Goal: Information Seeking & Learning: Understand process/instructions

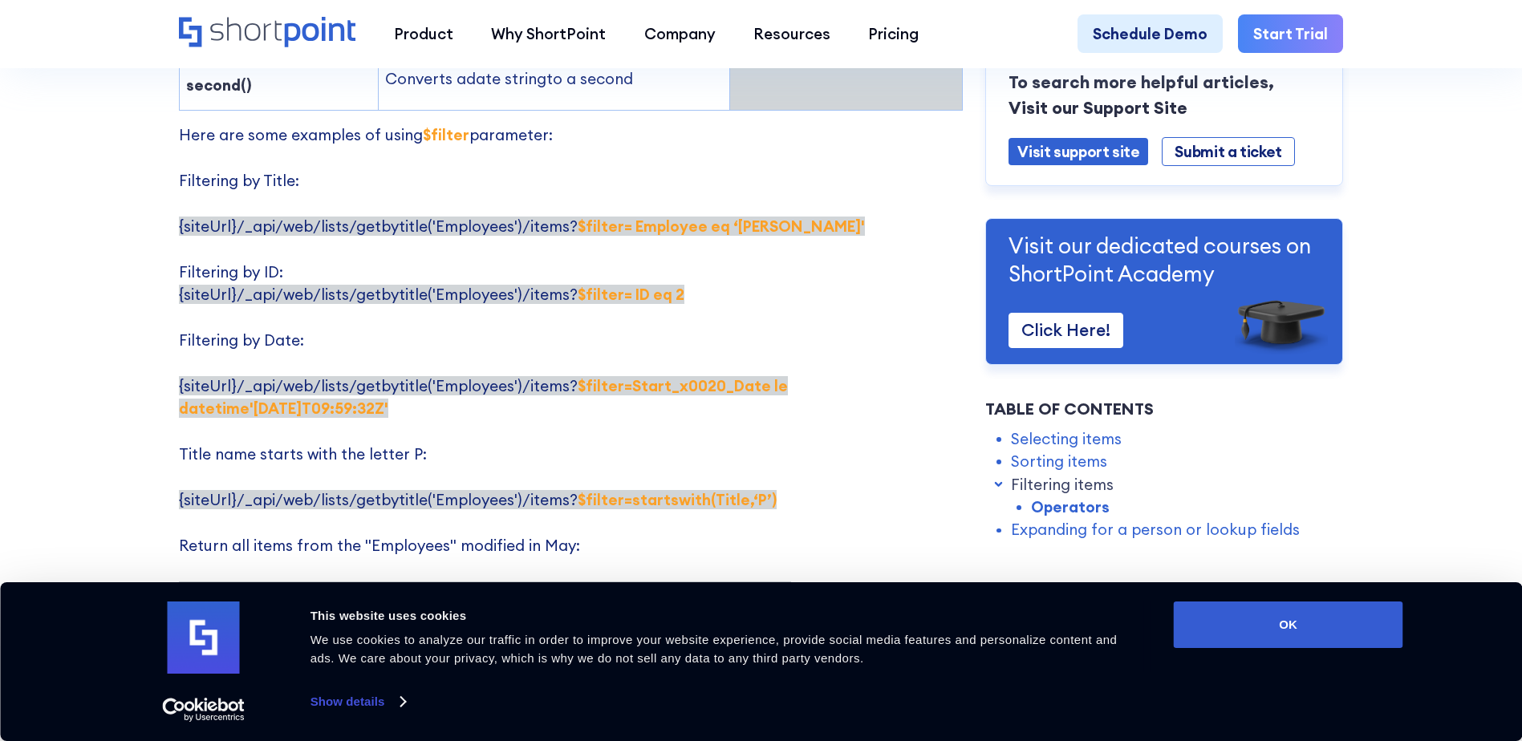
scroll to position [2968, 0]
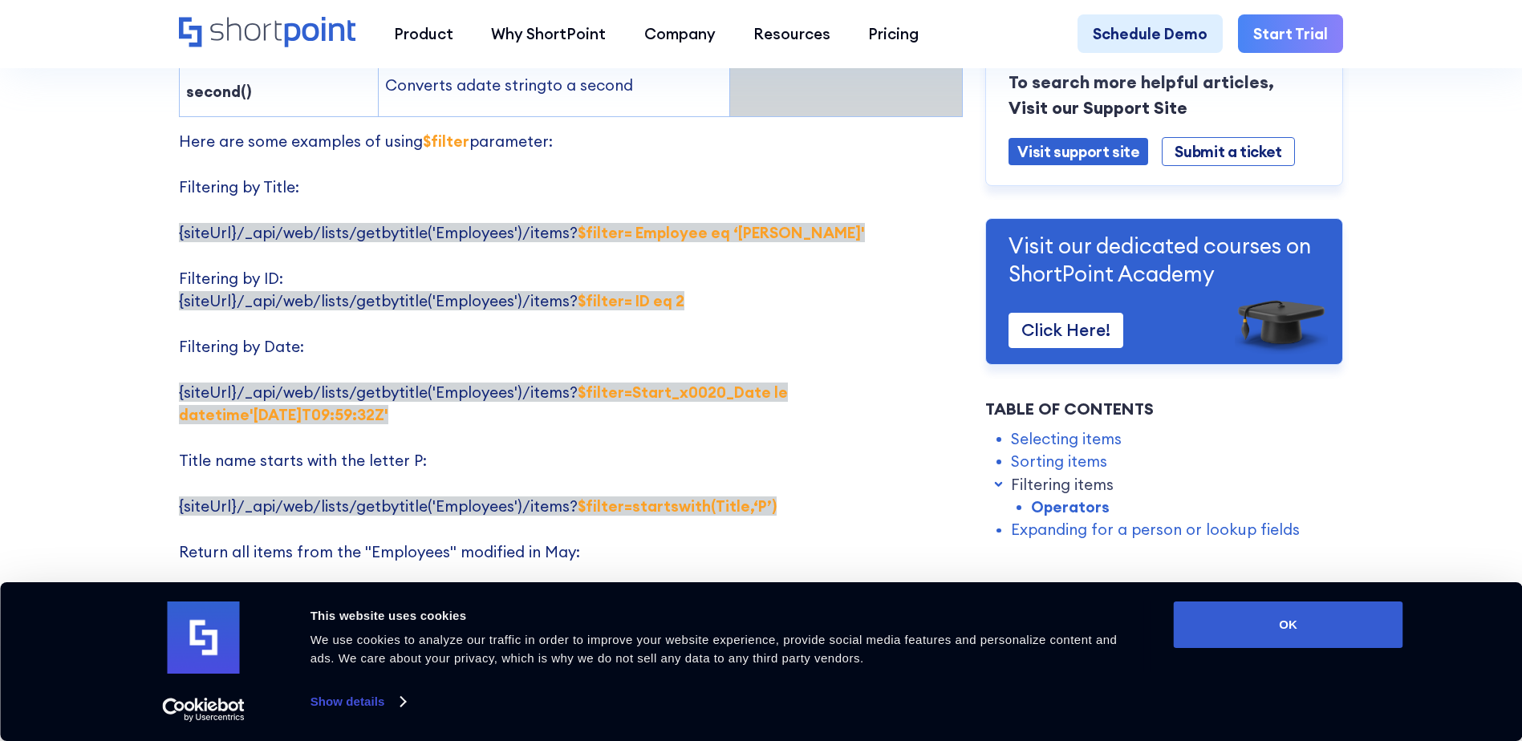
click at [728, 277] on p "Here are some examples of using $filter parameter: Filtering by Title: {siteUrl…" at bounding box center [571, 438] width 784 height 616
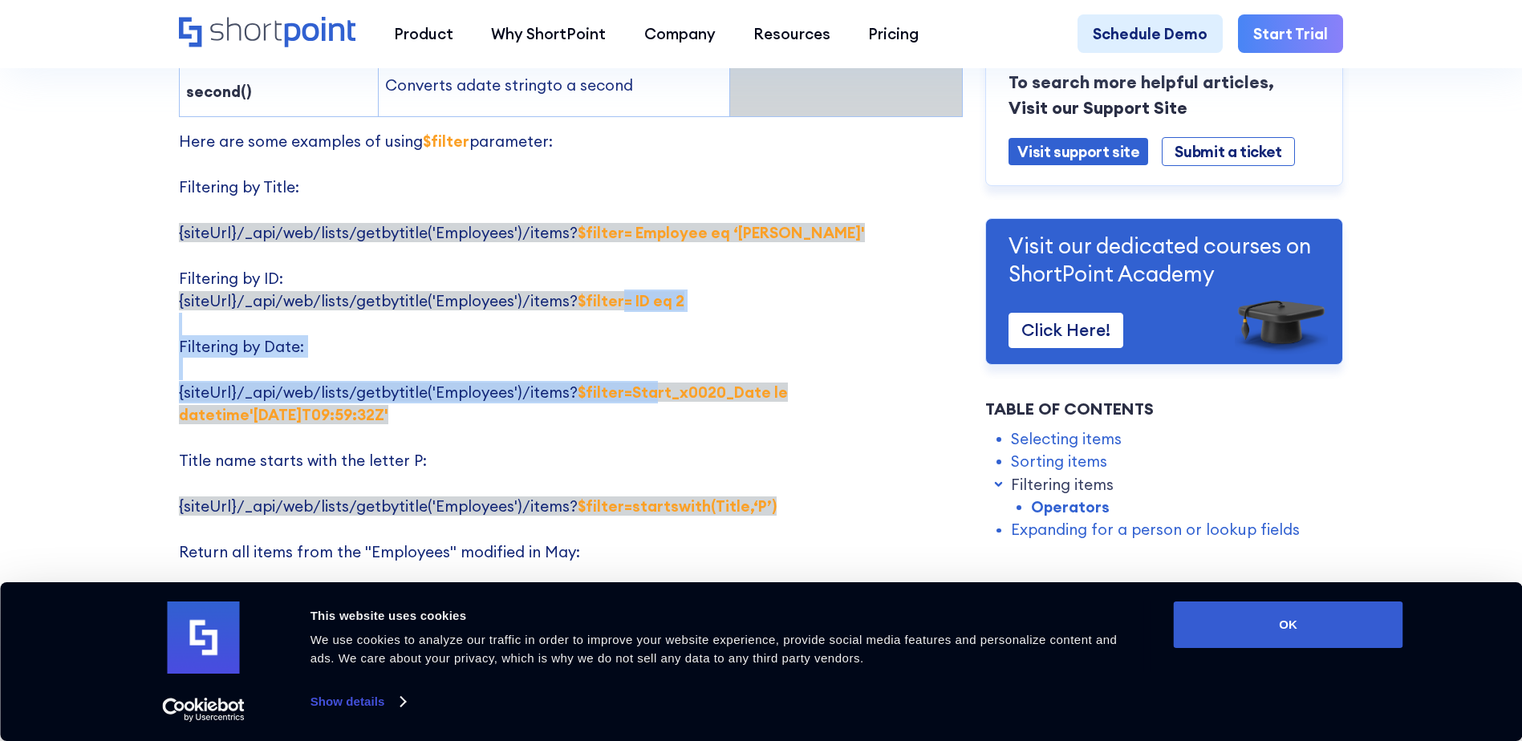
drag, startPoint x: 610, startPoint y: 263, endPoint x: 645, endPoint y: 352, distance: 95.8
click at [645, 352] on p "Here are some examples of using $filter parameter: Filtering by Title: {siteUrl…" at bounding box center [571, 438] width 784 height 616
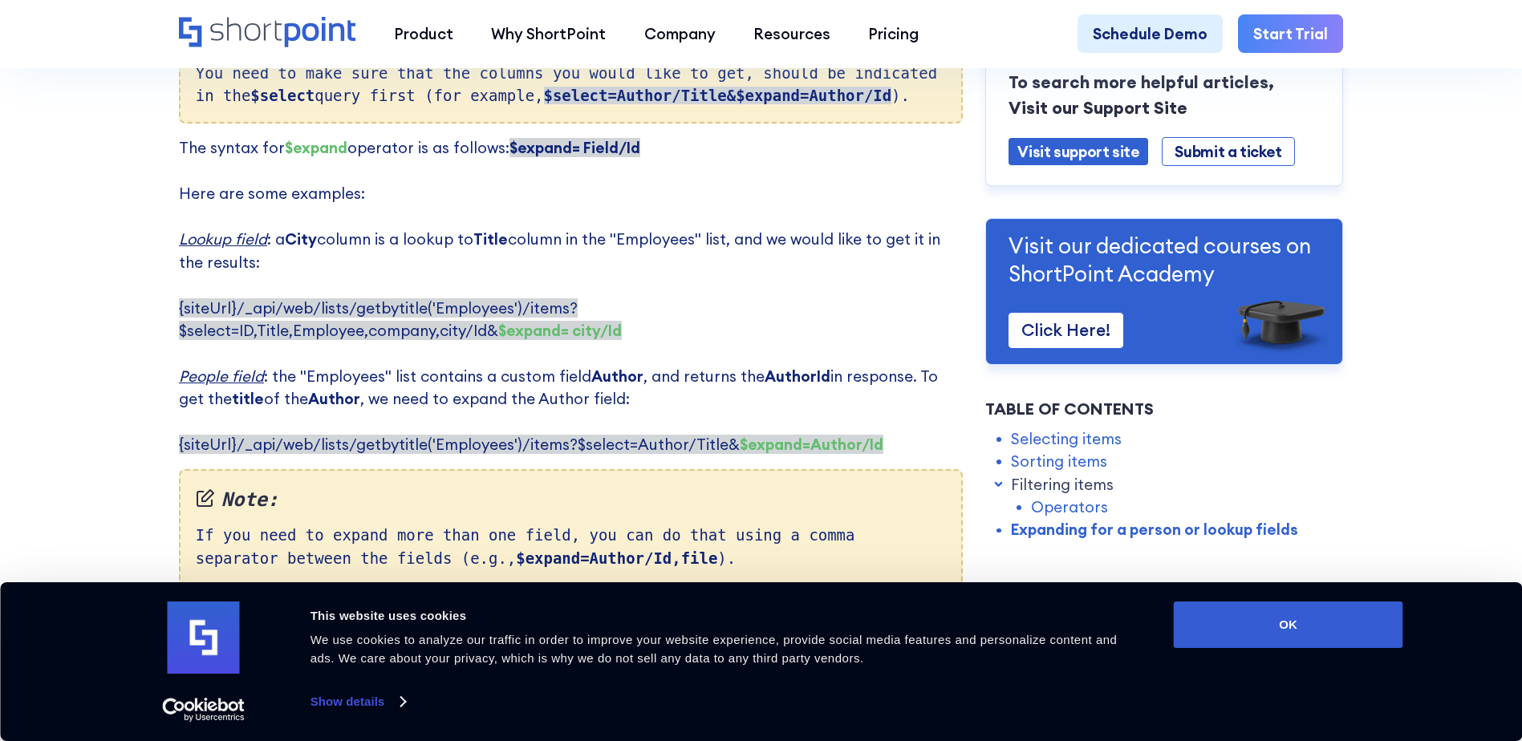
scroll to position [3850, 0]
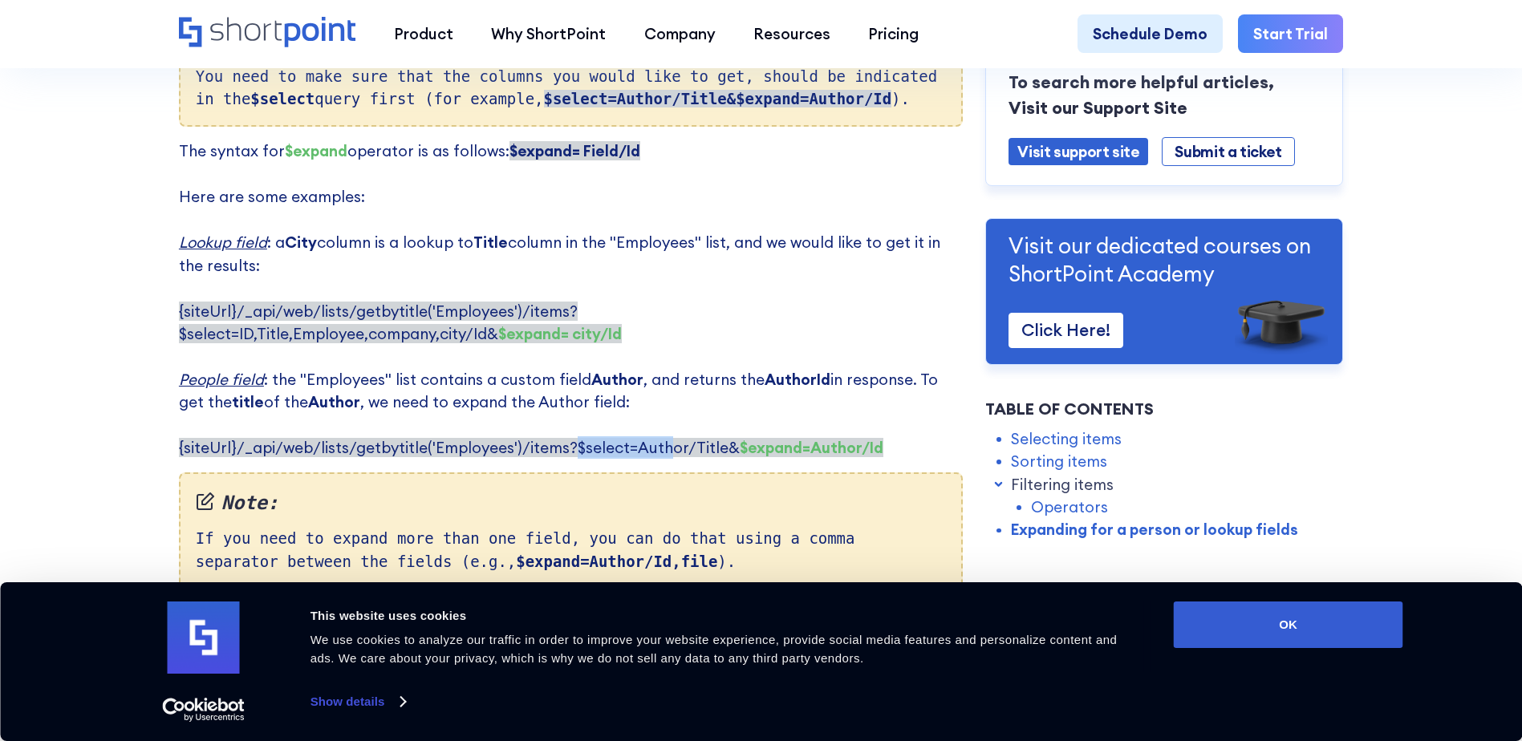
drag, startPoint x: 563, startPoint y: 406, endPoint x: 662, endPoint y: 401, distance: 98.8
click at [662, 438] on span "{siteUrl}/_api/web/lists/getbytitle('Employees')/items?$select=Author/Title& $e…" at bounding box center [531, 447] width 704 height 19
drag, startPoint x: 662, startPoint y: 401, endPoint x: 566, endPoint y: 404, distance: 95.5
click at [566, 438] on span "{siteUrl}/_api/web/lists/getbytitle('Employees')/items?$select=Author/Title& $e…" at bounding box center [531, 447] width 704 height 19
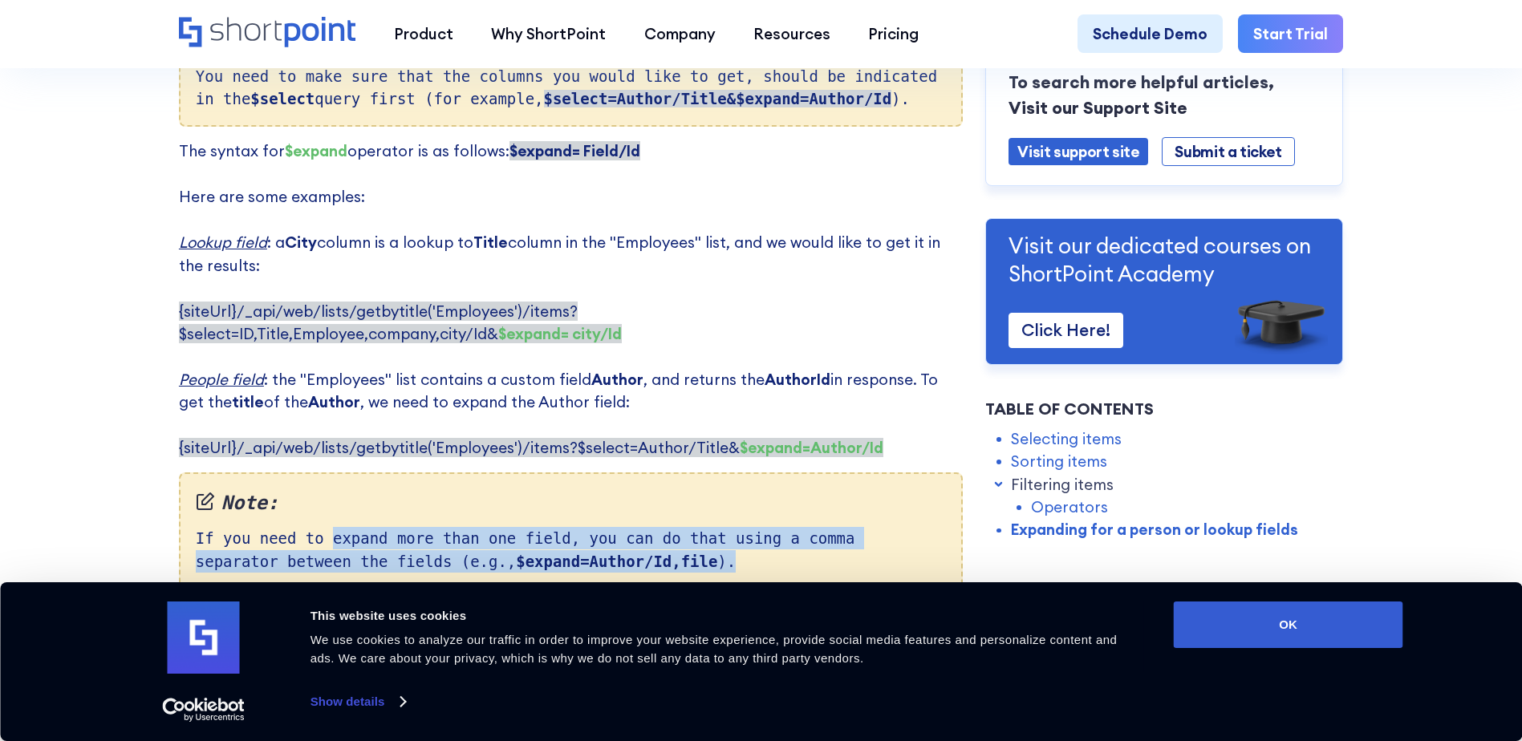
drag, startPoint x: 315, startPoint y: 496, endPoint x: 610, endPoint y: 514, distance: 295.8
click at [610, 514] on div "Note: If you need to expand more than one field, you can do that using a comma …" at bounding box center [571, 530] width 784 height 117
drag, startPoint x: 610, startPoint y: 514, endPoint x: 652, endPoint y: 516, distance: 41.7
click at [652, 516] on div "Note: If you need to expand more than one field, you can do that using a comma …" at bounding box center [571, 530] width 784 height 117
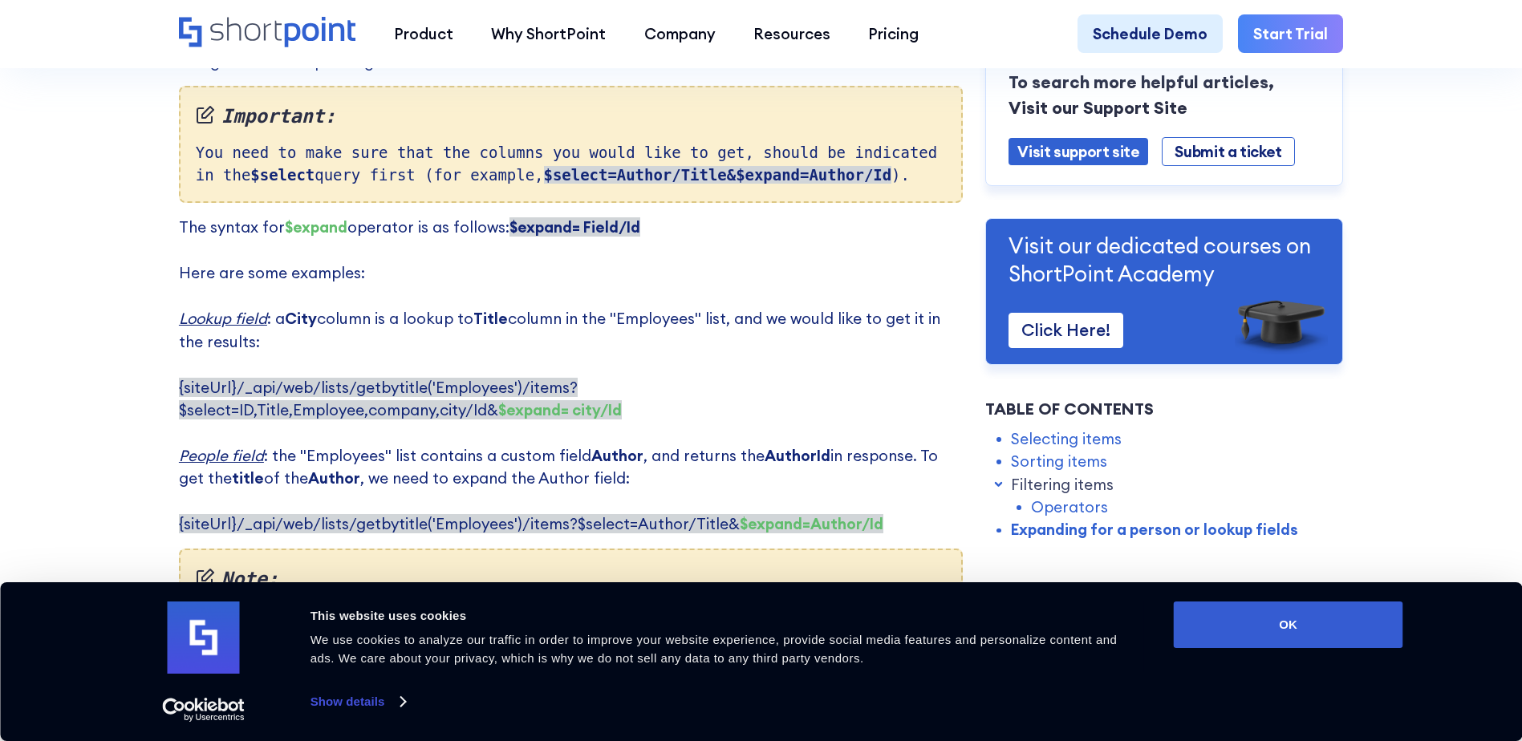
scroll to position [3770, 0]
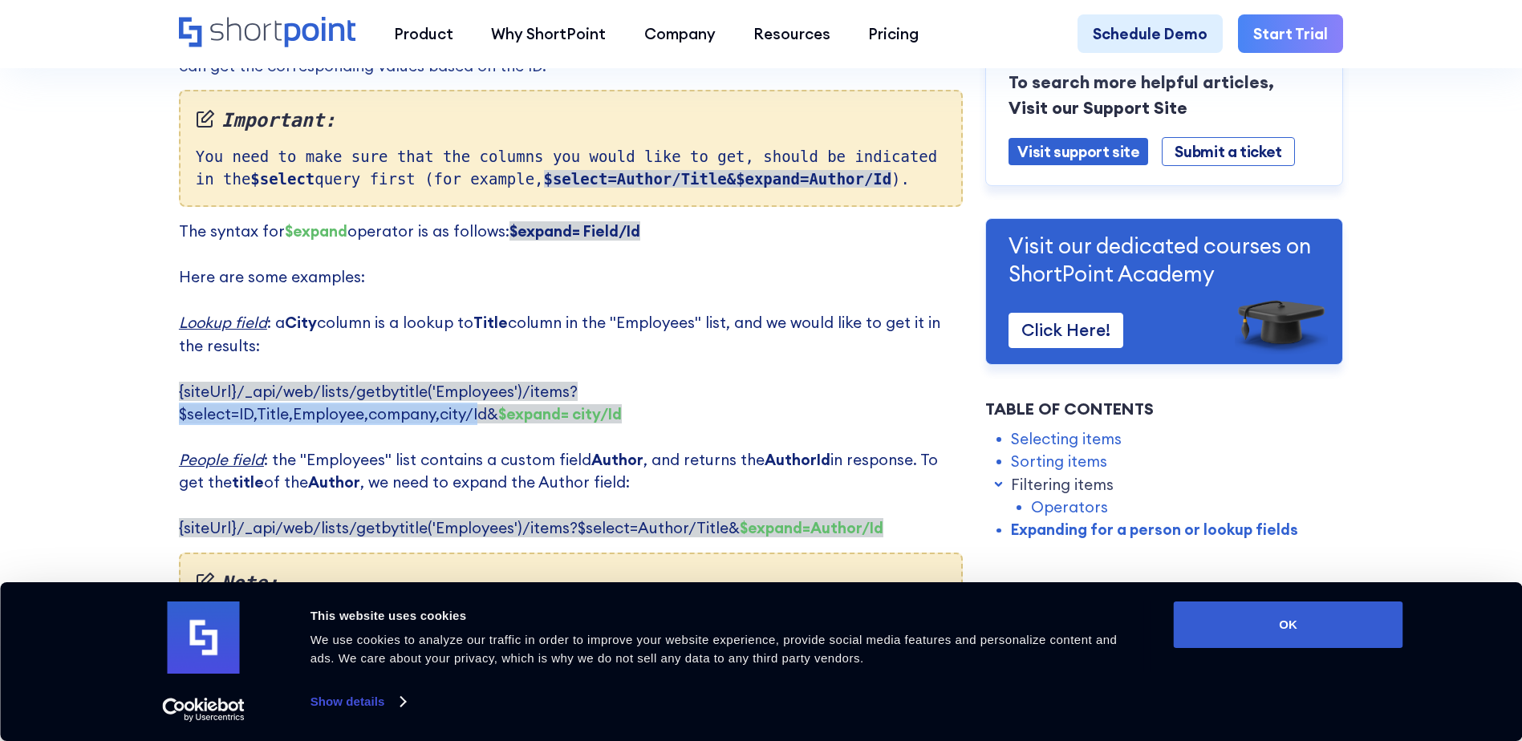
drag, startPoint x: 563, startPoint y: 348, endPoint x: 865, endPoint y: 353, distance: 301.6
click at [622, 382] on span "{siteUrl}/_api/web/lists/getbytitle('Employees')/items?$select=ID,Title,Employe…" at bounding box center [400, 403] width 443 height 42
drag, startPoint x: 865, startPoint y: 353, endPoint x: 655, endPoint y: 352, distance: 209.4
click at [622, 382] on span "{siteUrl}/_api/web/lists/getbytitle('Employees')/items?$select=ID,Title,Employe…" at bounding box center [400, 403] width 443 height 42
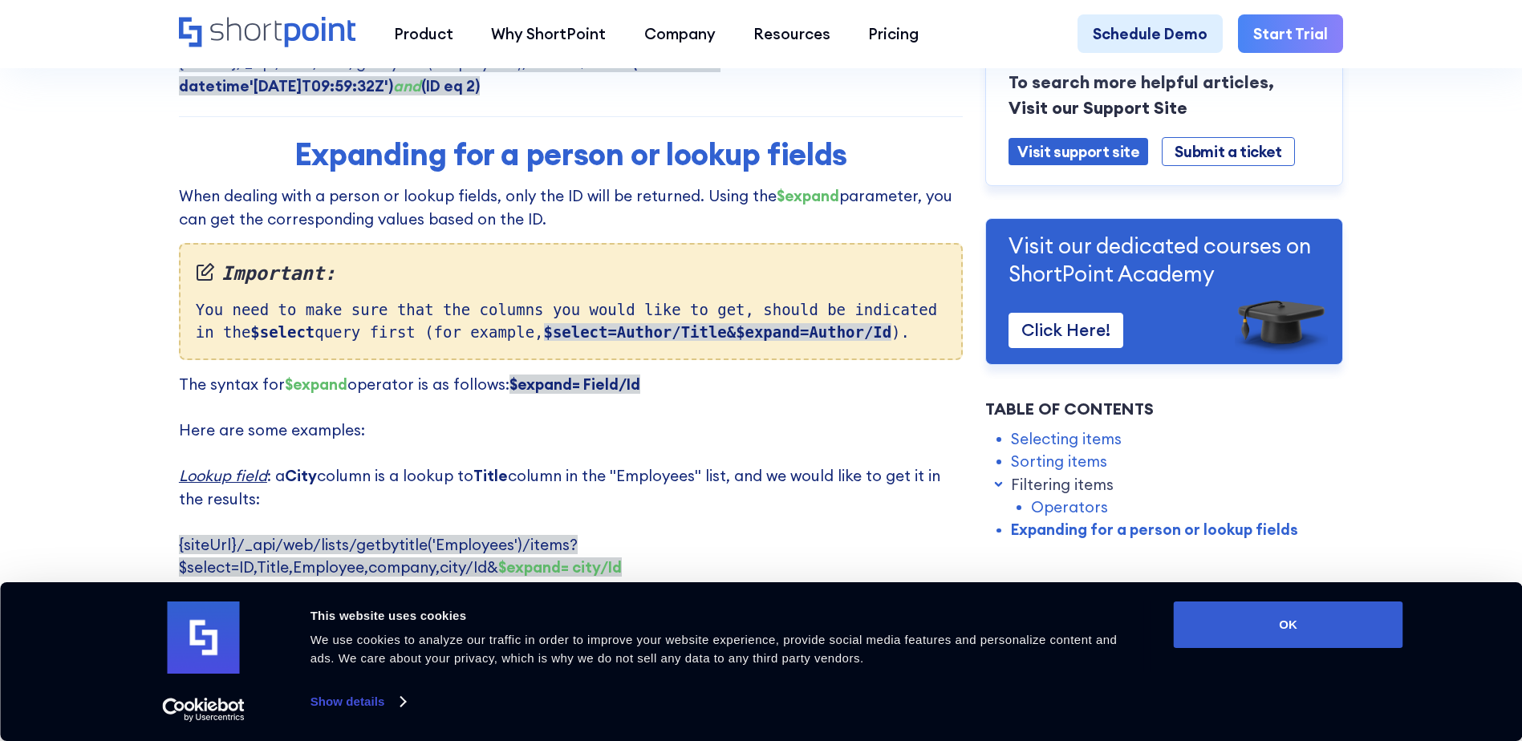
scroll to position [3610, 0]
